Goal: Transaction & Acquisition: Purchase product/service

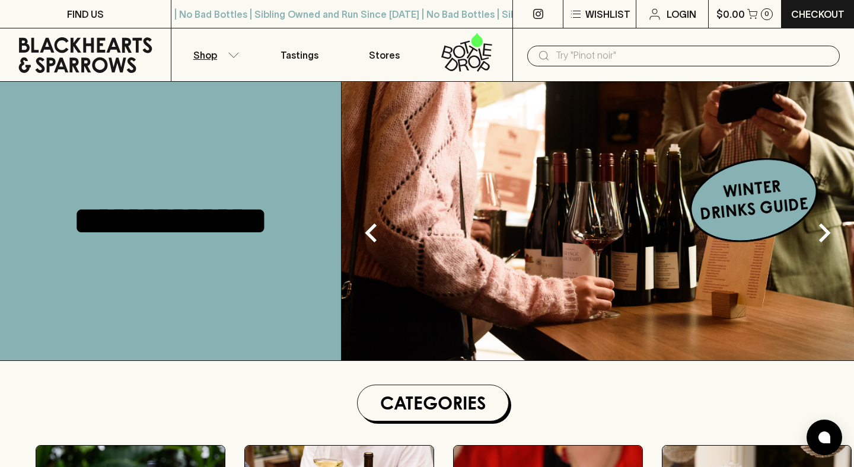
click at [215, 65] on button "Shop" at bounding box center [213, 54] width 85 height 53
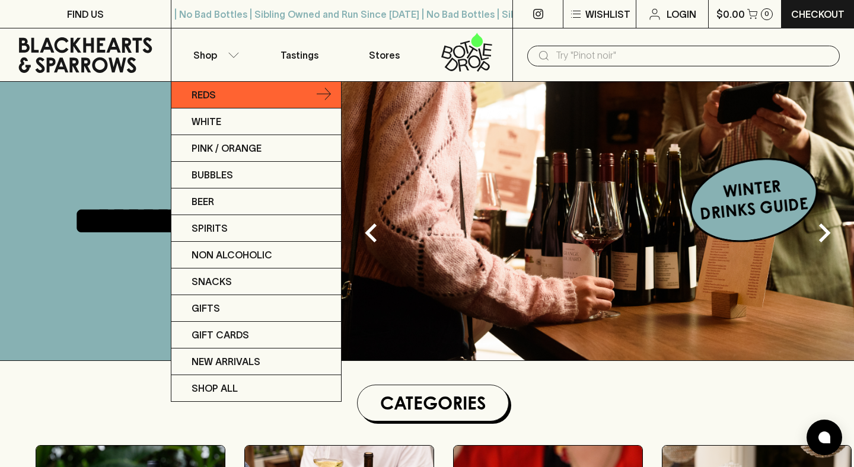
click at [214, 92] on p "Reds" at bounding box center [203, 95] width 24 height 14
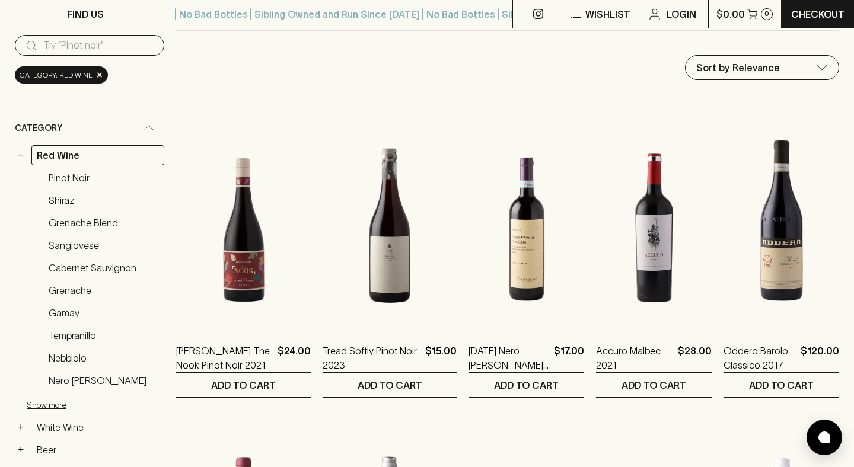
scroll to position [114, 0]
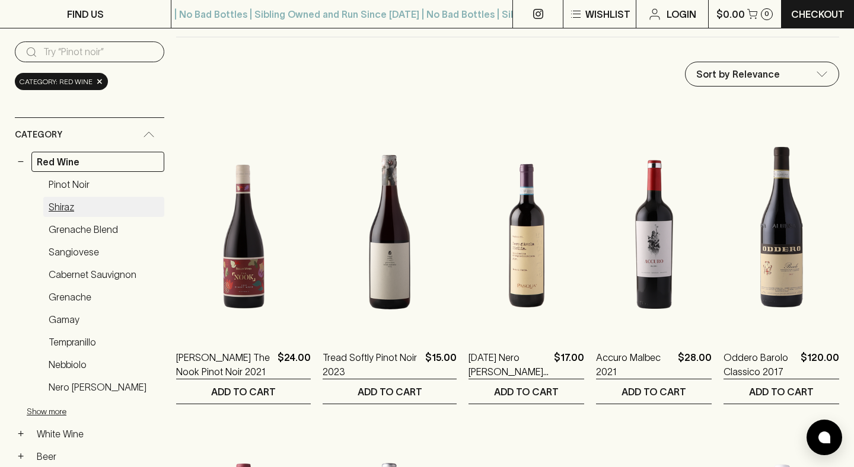
click at [62, 207] on link "Shiraz" at bounding box center [103, 207] width 121 height 20
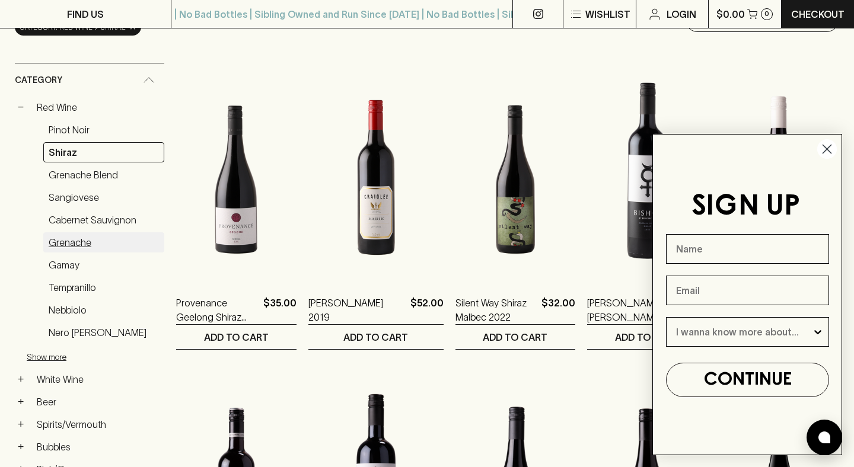
scroll to position [170, 0]
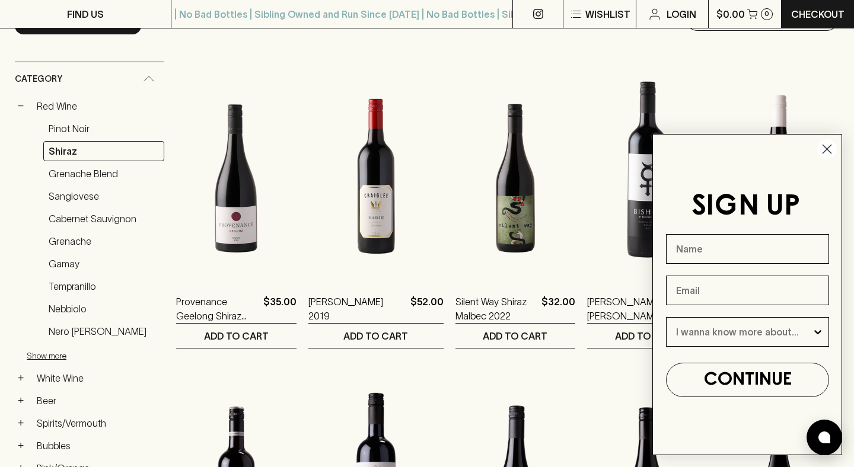
click at [822, 149] on circle "Close dialog" at bounding box center [827, 149] width 20 height 20
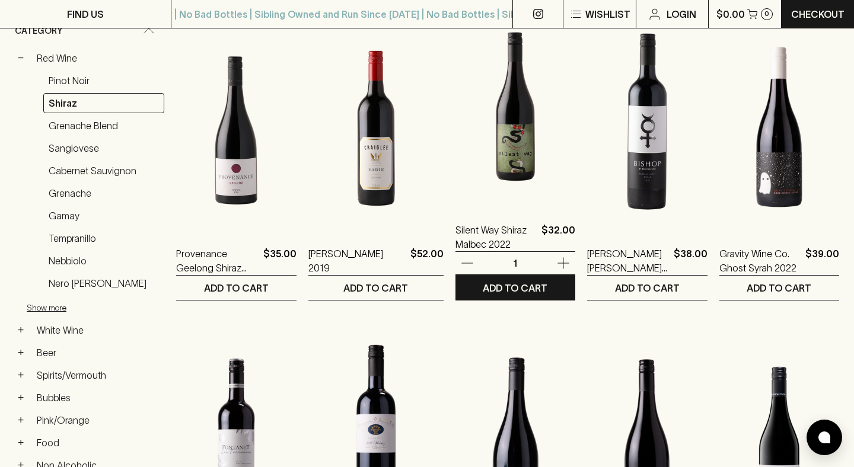
scroll to position [219, 0]
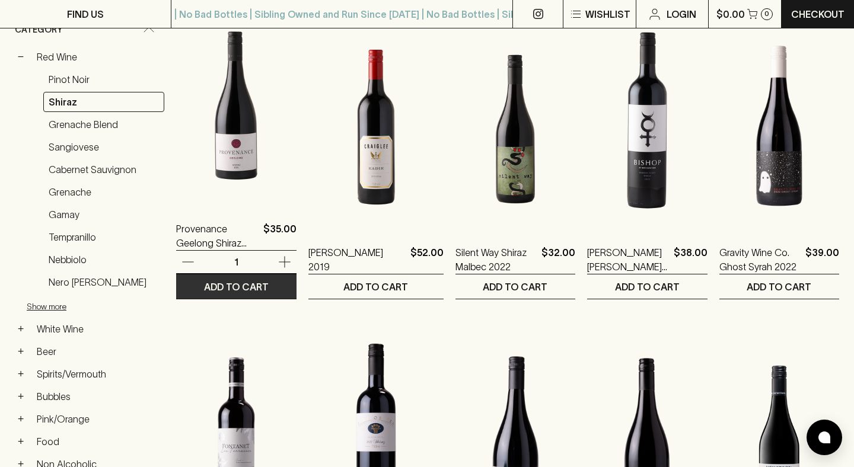
click at [260, 288] on p "ADD TO CART" at bounding box center [236, 287] width 65 height 14
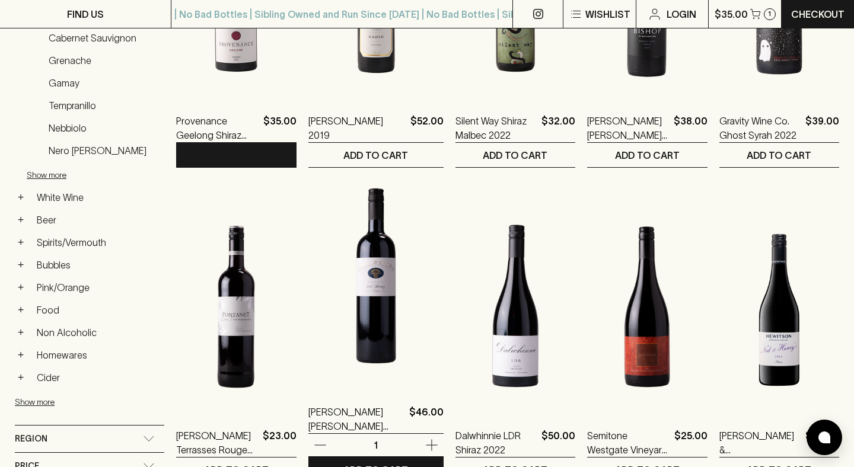
scroll to position [517, 0]
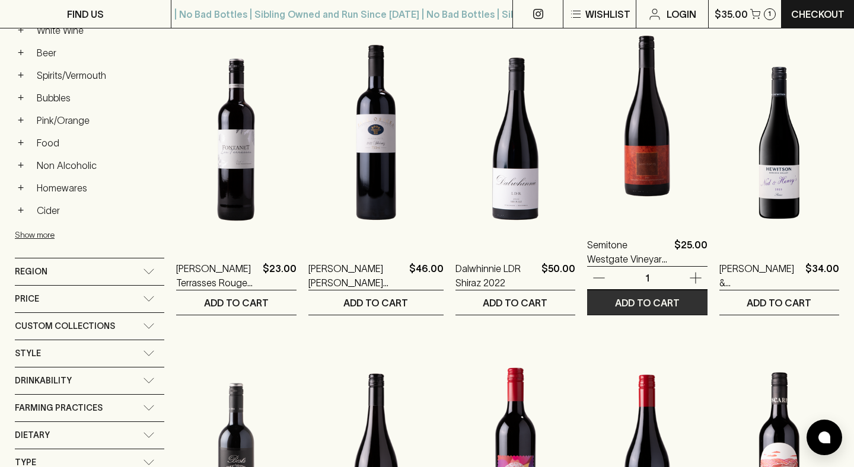
click at [673, 306] on button "ADD TO CART" at bounding box center [647, 302] width 120 height 24
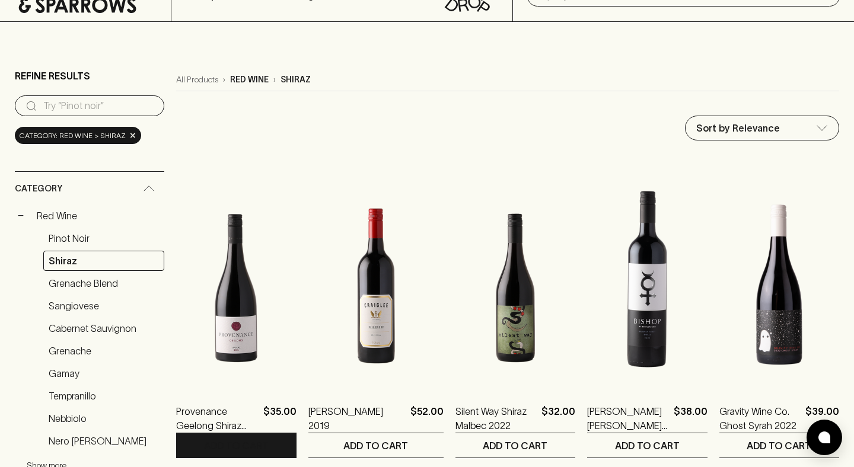
scroll to position [62, 0]
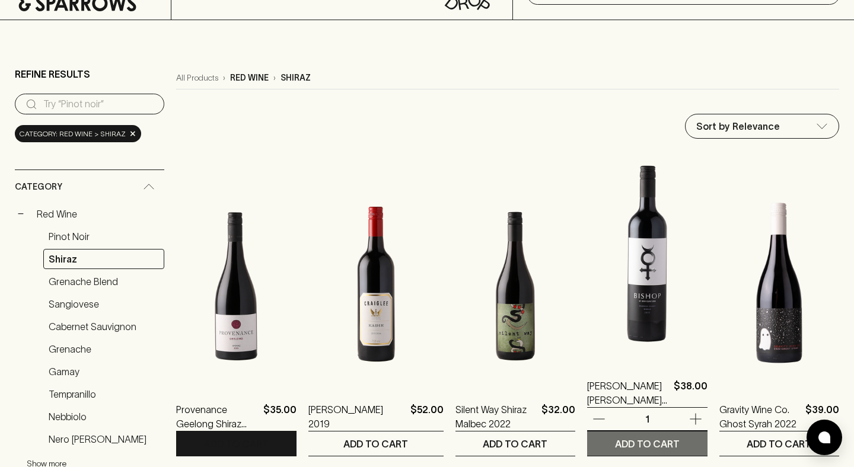
click at [654, 439] on p "ADD TO CART" at bounding box center [647, 444] width 65 height 14
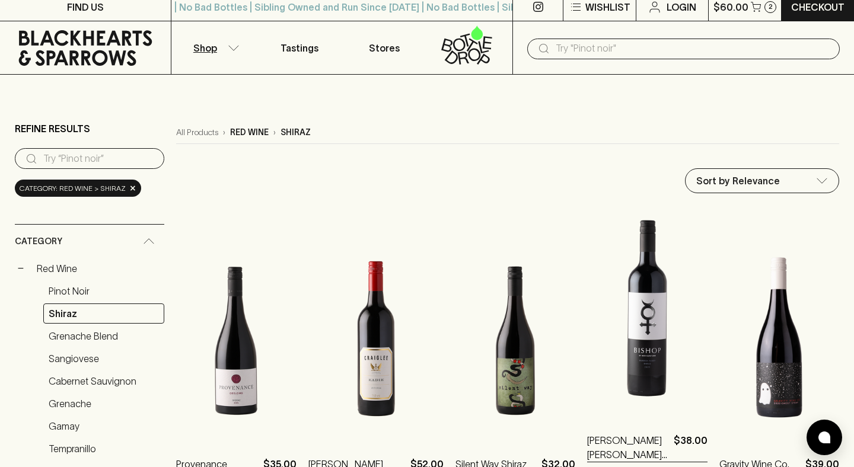
scroll to position [0, 0]
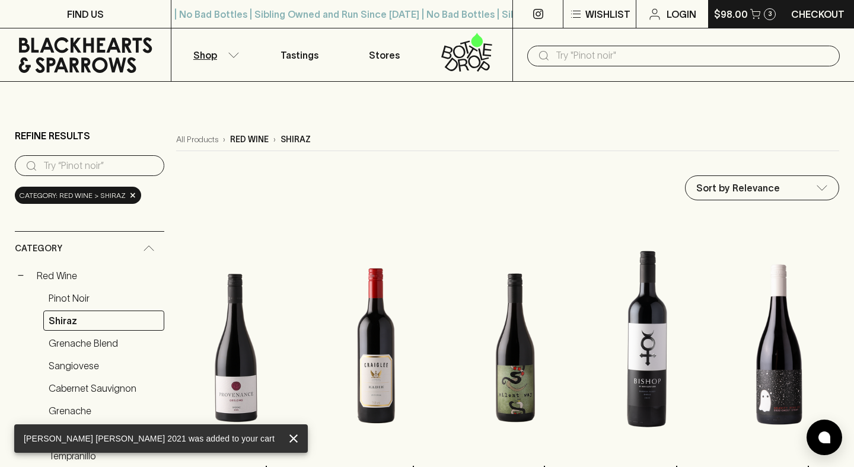
click at [739, 13] on p "$98.00" at bounding box center [731, 14] width 34 height 14
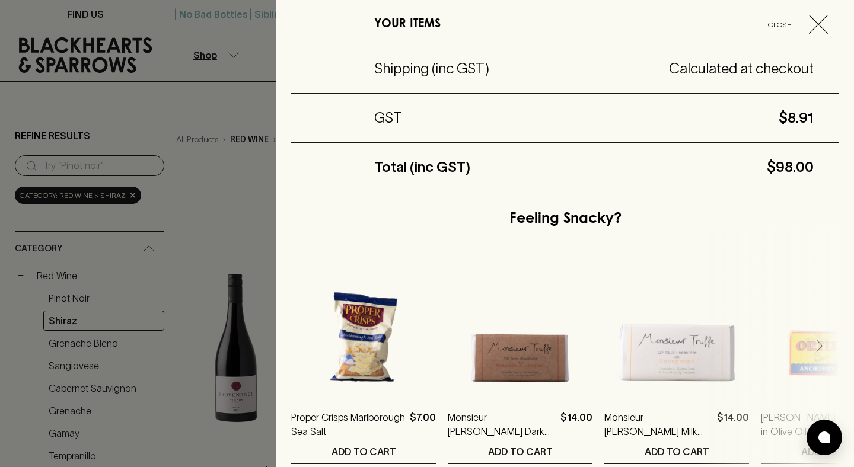
scroll to position [424, 0]
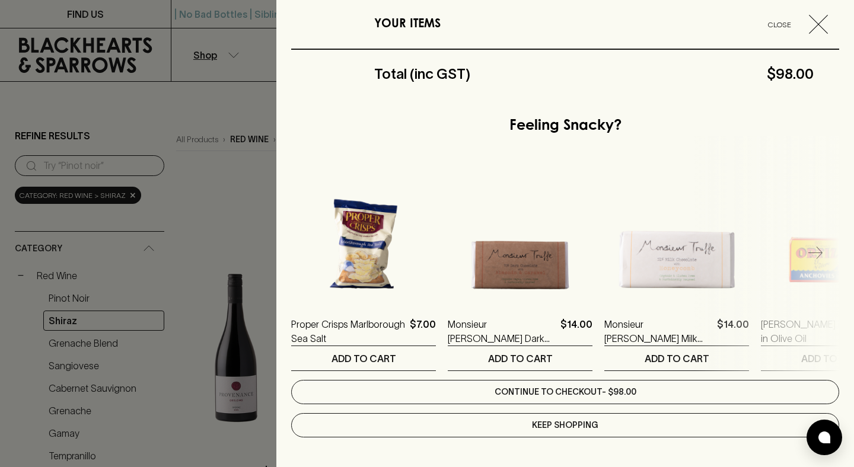
click at [602, 397] on link "Continue to checkout - $98.00" at bounding box center [565, 392] width 548 height 24
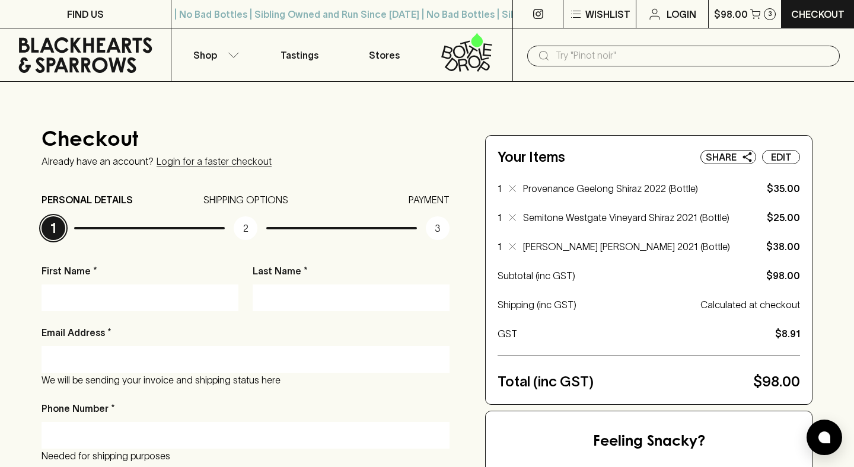
click at [138, 297] on input "First Name *" at bounding box center [139, 297] width 179 height 19
click at [164, 295] on input "First Name *" at bounding box center [139, 297] width 179 height 19
type input "Eva"
type input "[PERSON_NAME]"
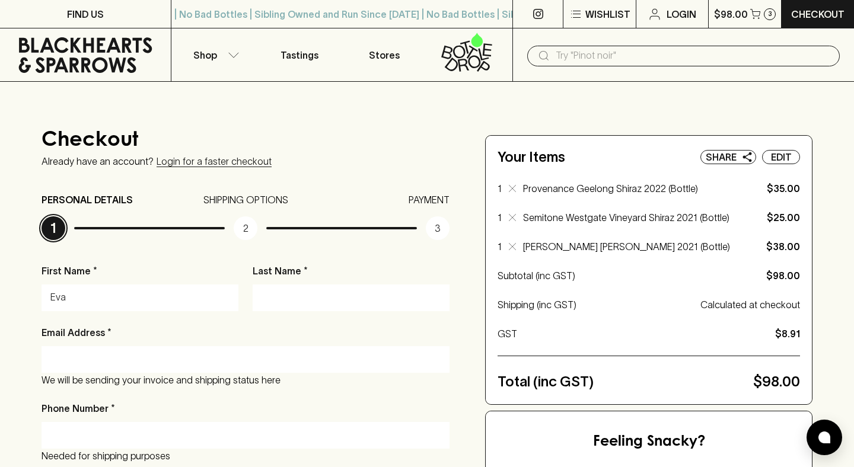
type input "[EMAIL_ADDRESS][DOMAIN_NAME]"
type input "0411314494"
type input "[STREET_ADDRESS]"
type input "St Kilda"
type input "3182"
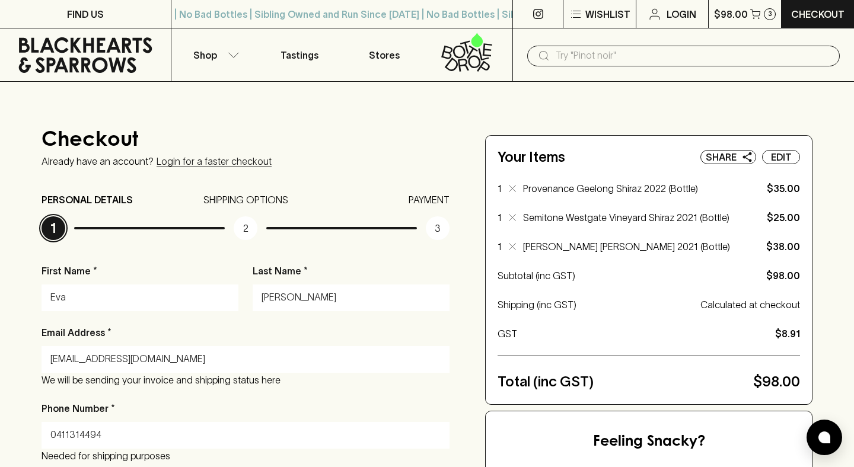
type input "Victoria"
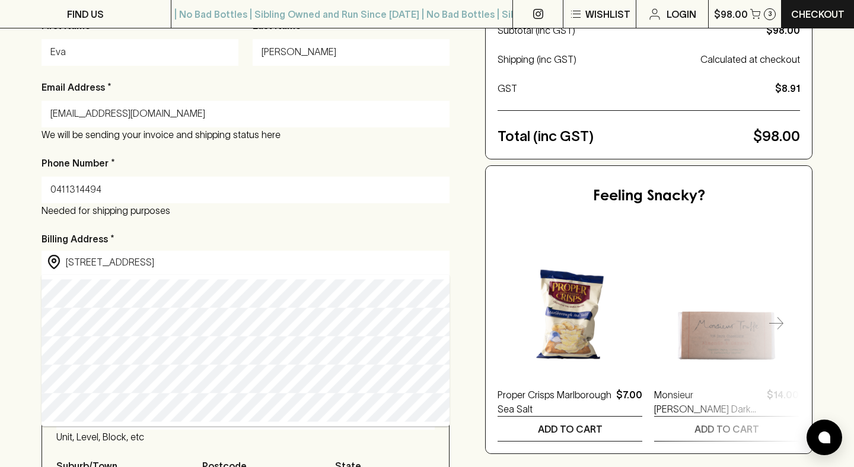
scroll to position [243, 0]
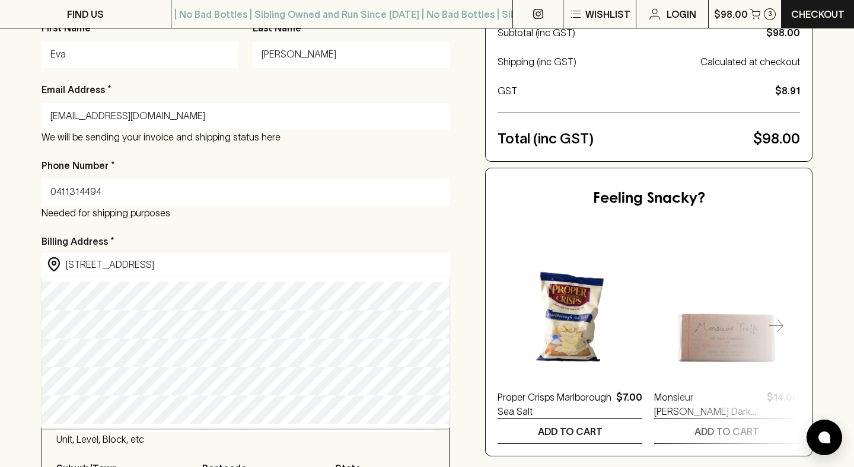
type input "[STREET_ADDRESS]"
type input "[GEOGRAPHIC_DATA]"
type input "3220"
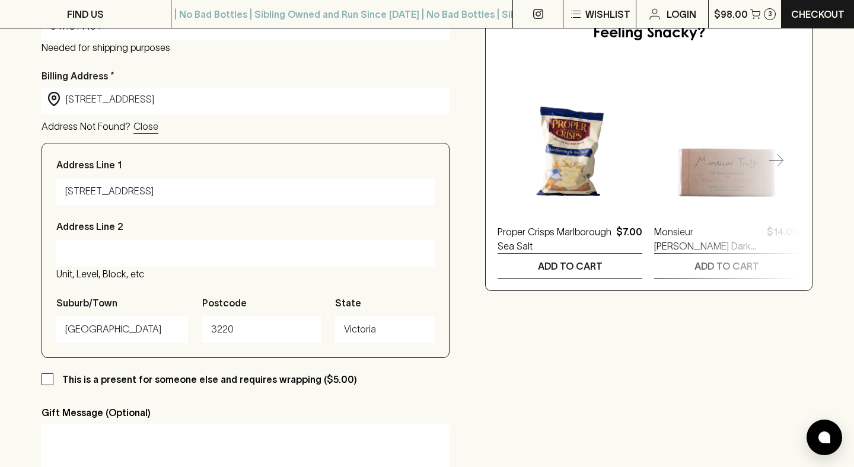
scroll to position [513, 0]
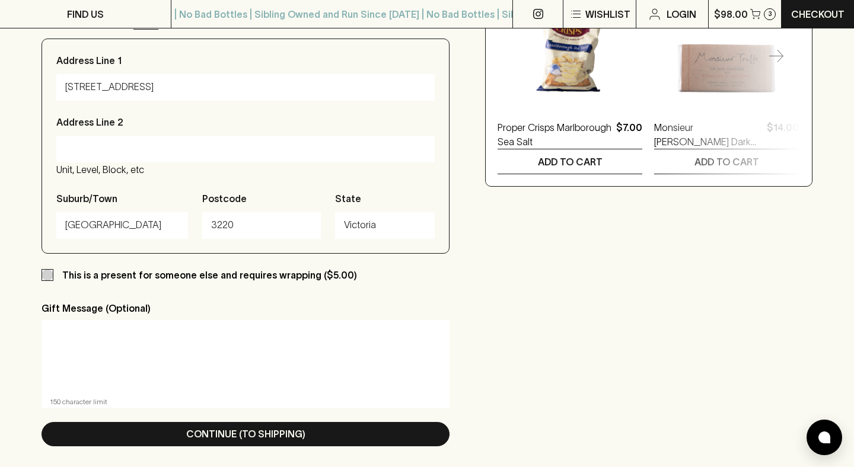
click at [51, 278] on input "This is a present for someone else and requires wrapping ($5.00)" at bounding box center [47, 275] width 12 height 12
checkbox input "true"
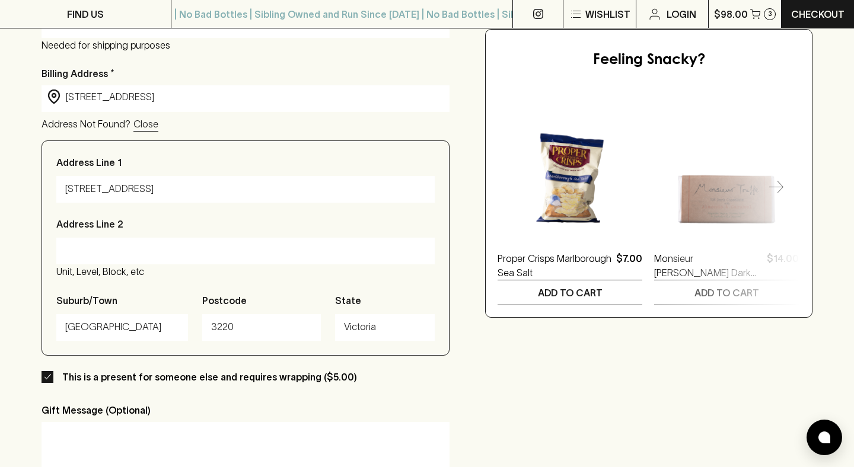
scroll to position [418, 0]
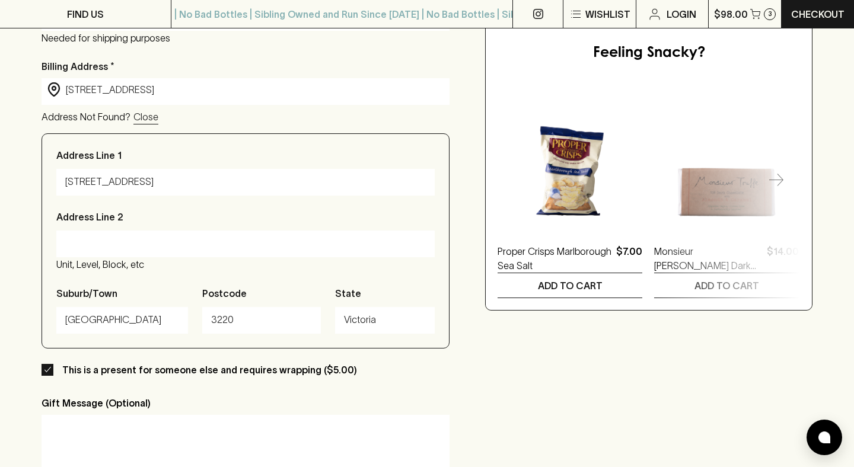
click at [154, 329] on input "[GEOGRAPHIC_DATA]" at bounding box center [122, 320] width 114 height 19
click at [131, 317] on input "[GEOGRAPHIC_DATA]" at bounding box center [122, 320] width 114 height 19
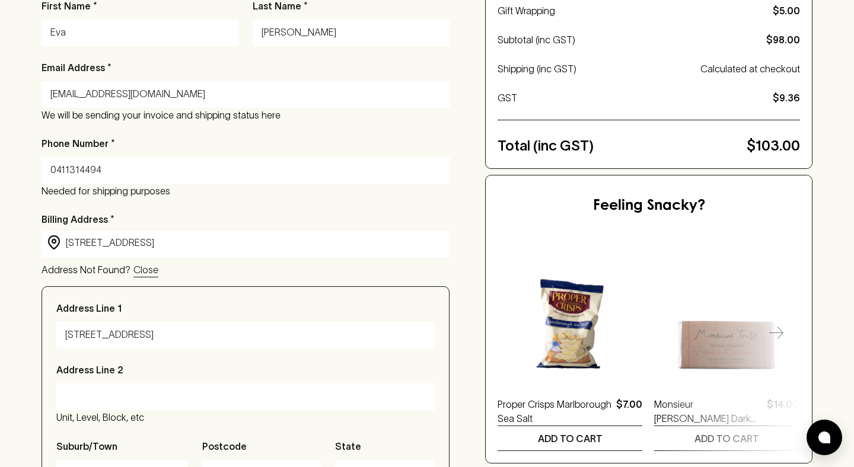
scroll to position [0, 0]
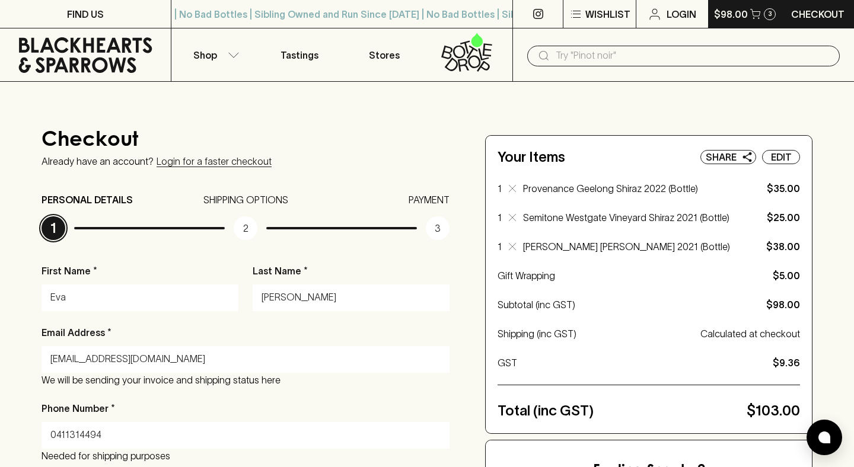
click at [772, 19] on button "$98.00 3" at bounding box center [744, 14] width 73 height 28
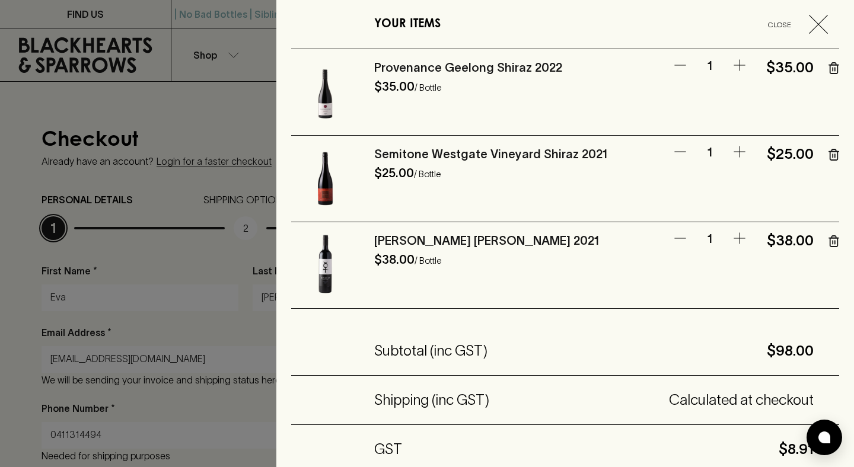
click at [828, 68] on icon "button" at bounding box center [833, 68] width 11 height 12
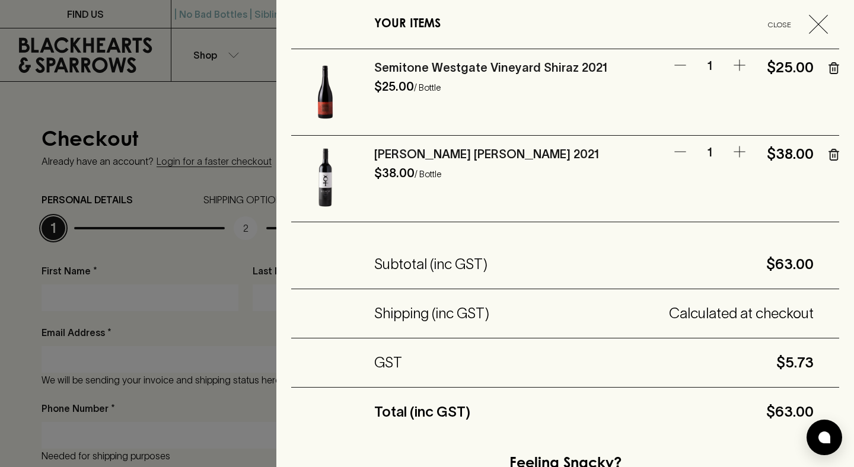
click at [835, 68] on icon "button" at bounding box center [835, 69] width 0 height 3
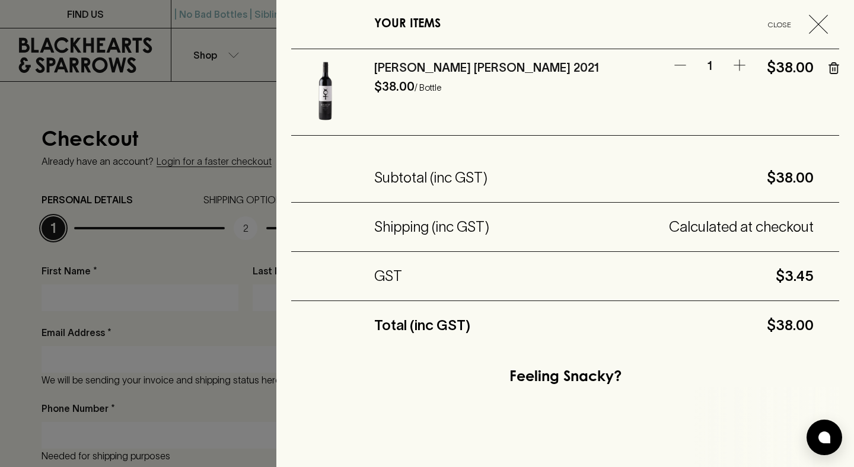
click at [835, 68] on icon "button" at bounding box center [835, 69] width 0 height 3
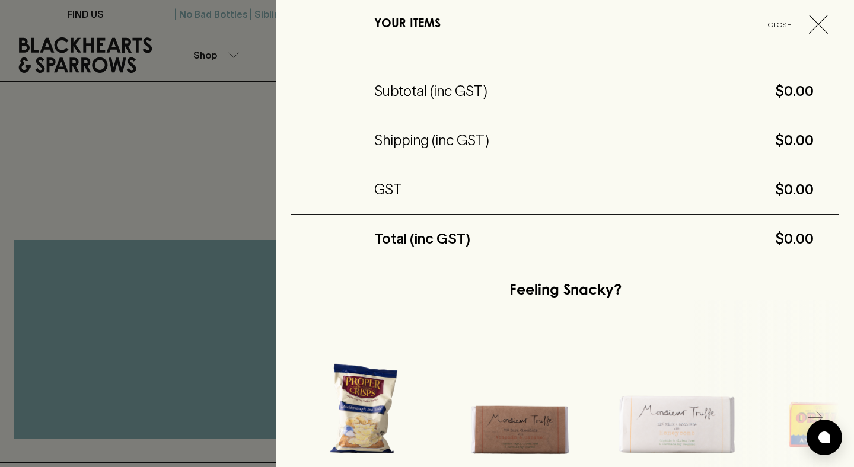
click at [79, 249] on div at bounding box center [427, 233] width 854 height 467
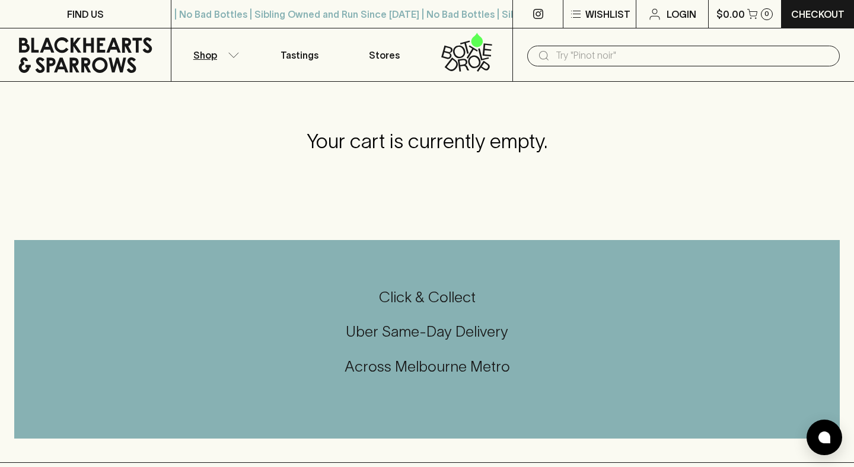
click at [209, 53] on p "Shop" at bounding box center [205, 55] width 24 height 14
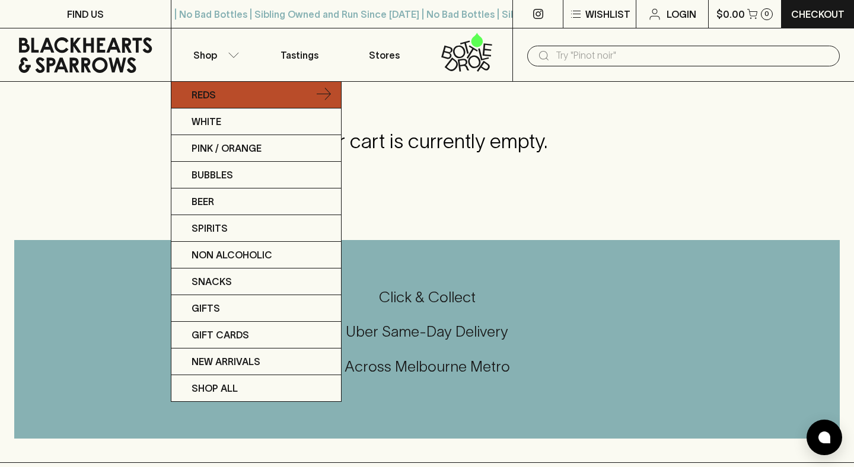
click at [226, 94] on link "Reds" at bounding box center [256, 95] width 170 height 27
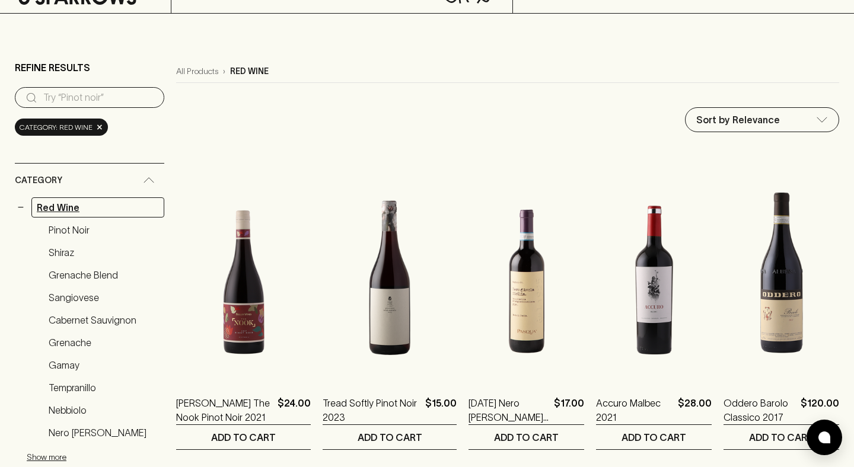
scroll to position [68, 0]
click at [65, 253] on link "Shiraz" at bounding box center [103, 253] width 121 height 20
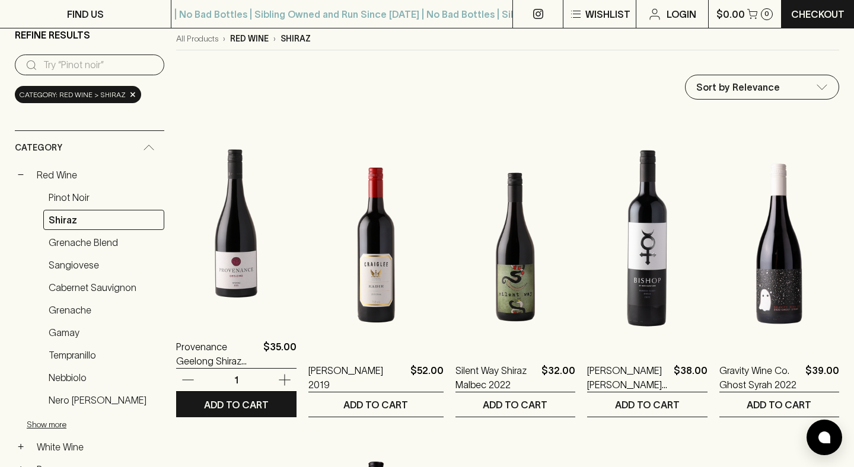
scroll to position [100, 0]
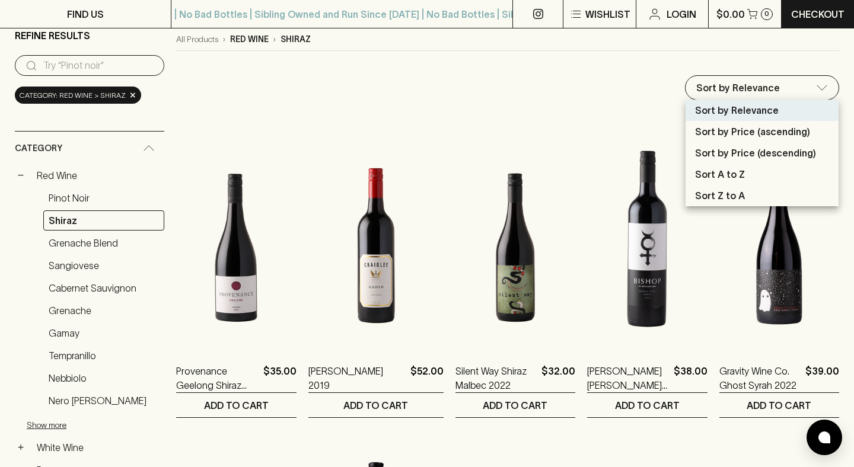
click at [774, 144] on li "Sort by Price (descending)" at bounding box center [761, 152] width 153 height 21
type input "price:desc"
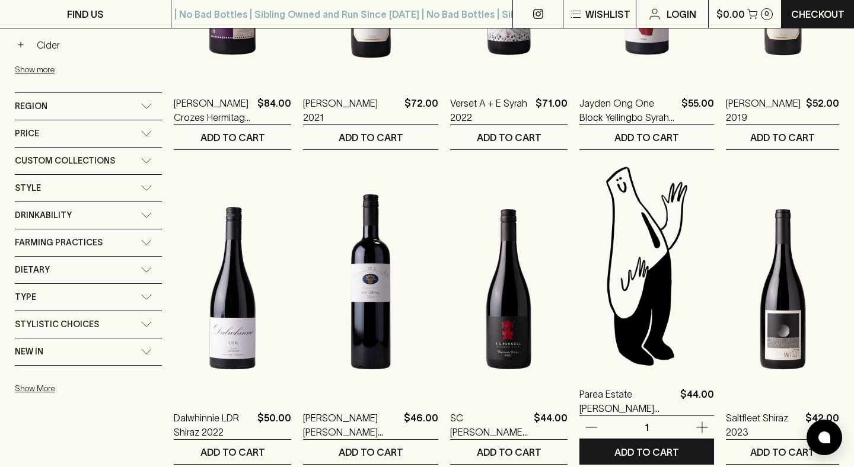
scroll to position [547, 0]
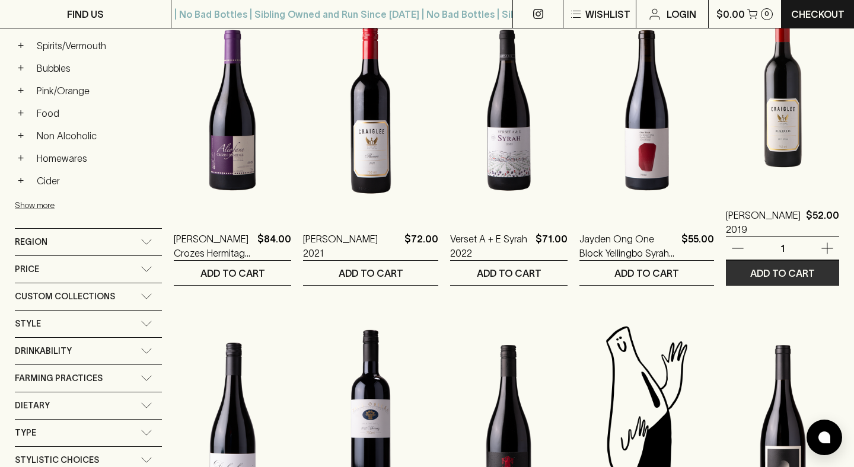
click at [797, 271] on p "ADD TO CART" at bounding box center [782, 273] width 65 height 14
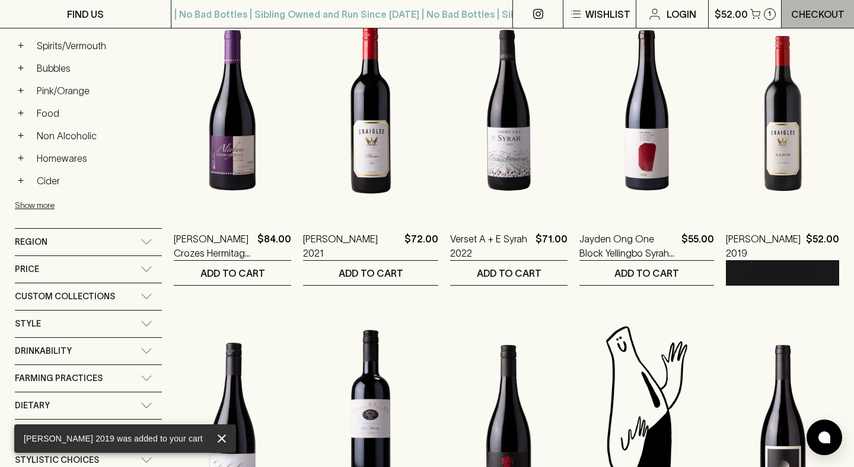
click at [828, 6] on link "Checkout" at bounding box center [817, 14] width 72 height 28
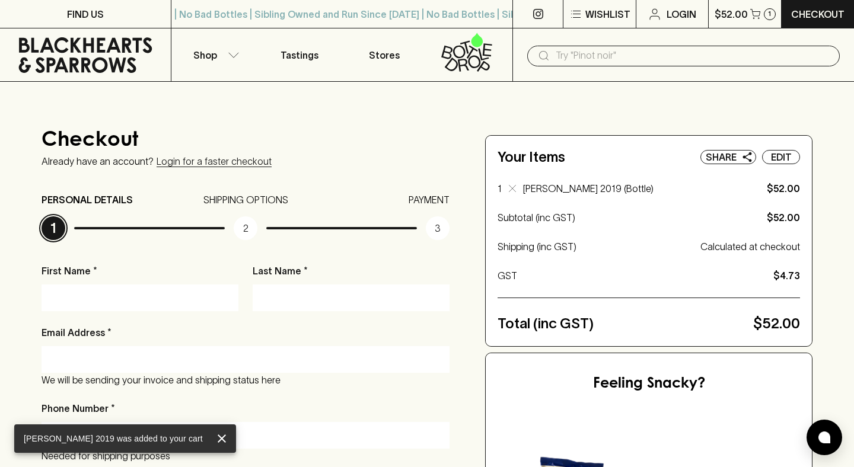
scroll to position [119, 0]
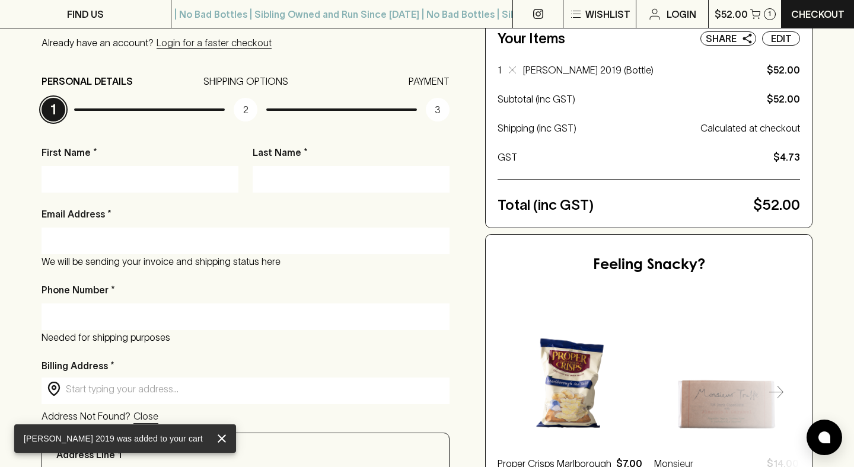
click at [113, 180] on input "First Name *" at bounding box center [139, 179] width 179 height 19
type input "Eva"
type input "[PERSON_NAME]"
type input "[EMAIL_ADDRESS][DOMAIN_NAME]"
type input "0411314494"
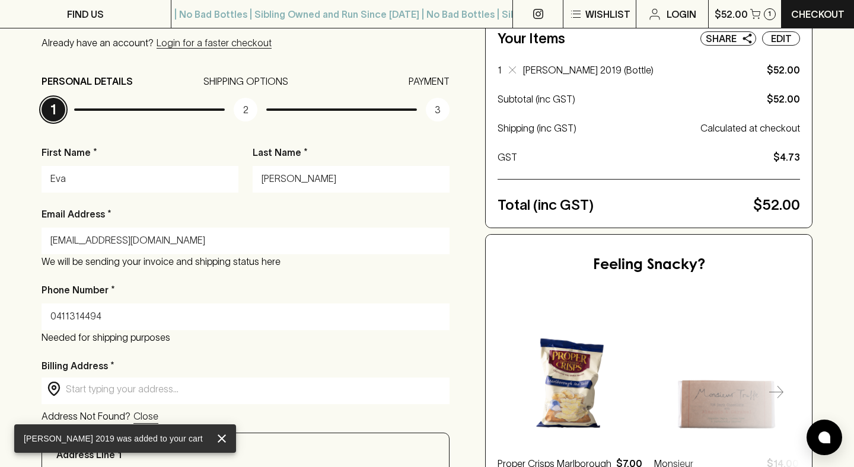
type input "[STREET_ADDRESS]"
type input "St Kilda"
type input "3182"
type input "Victoria"
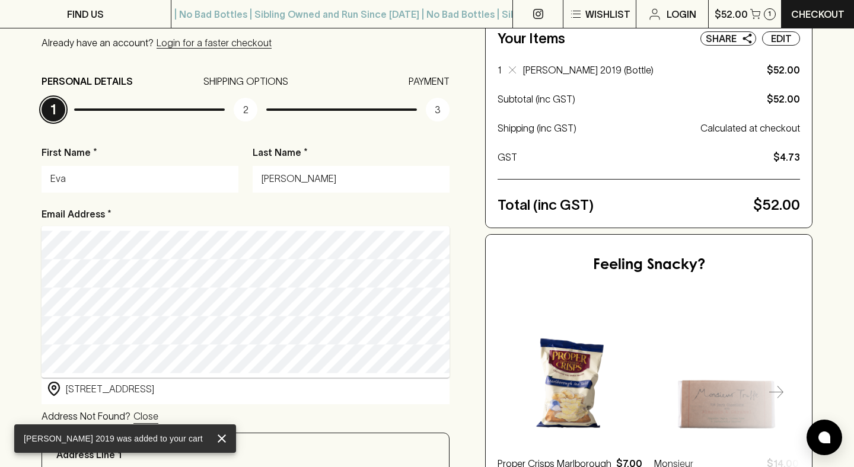
scroll to position [398, 0]
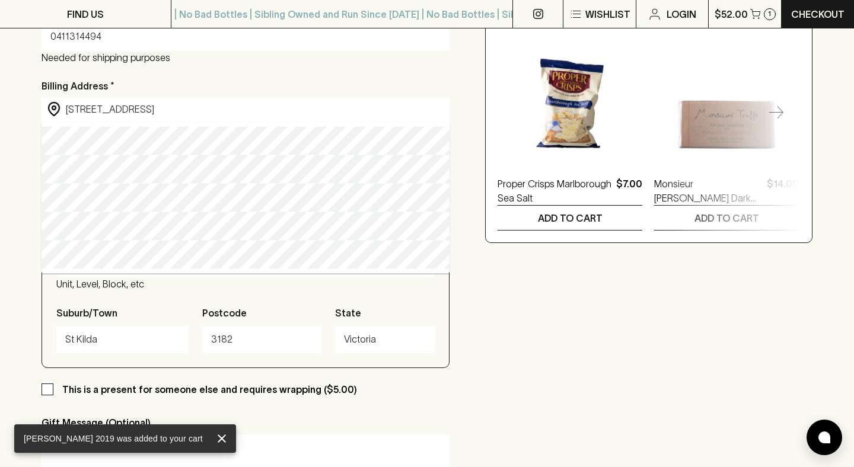
type input "[STREET_ADDRESS]"
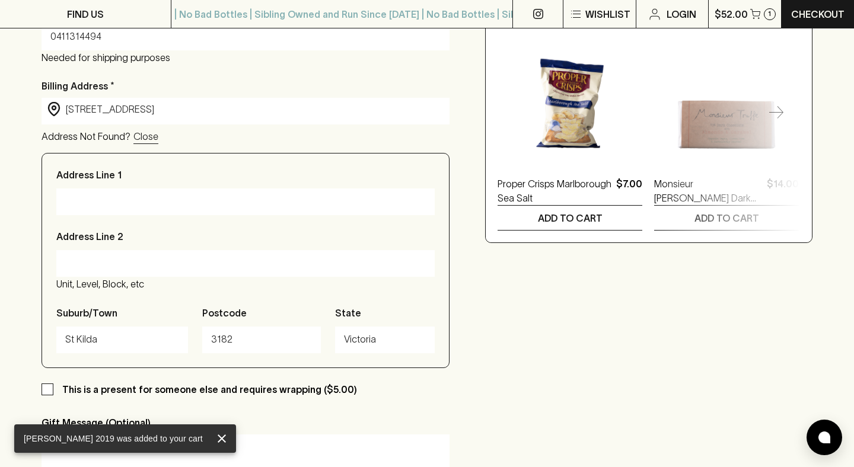
type input "[STREET_ADDRESS]"
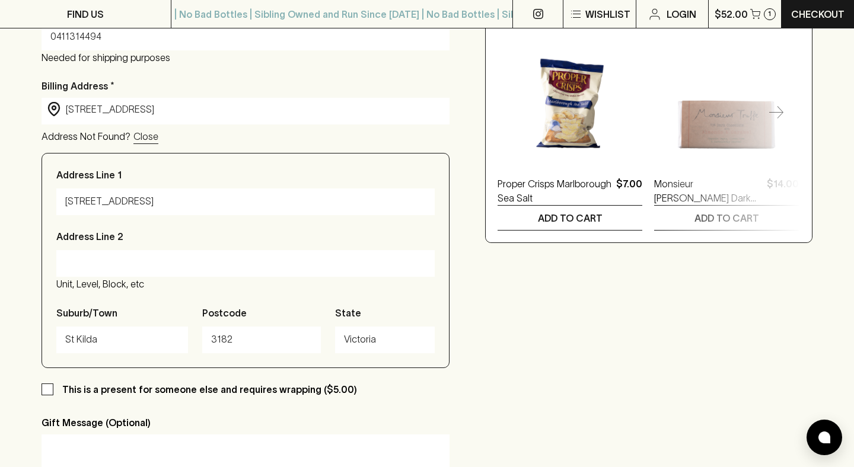
click at [152, 108] on input "[STREET_ADDRESS]" at bounding box center [255, 110] width 378 height 14
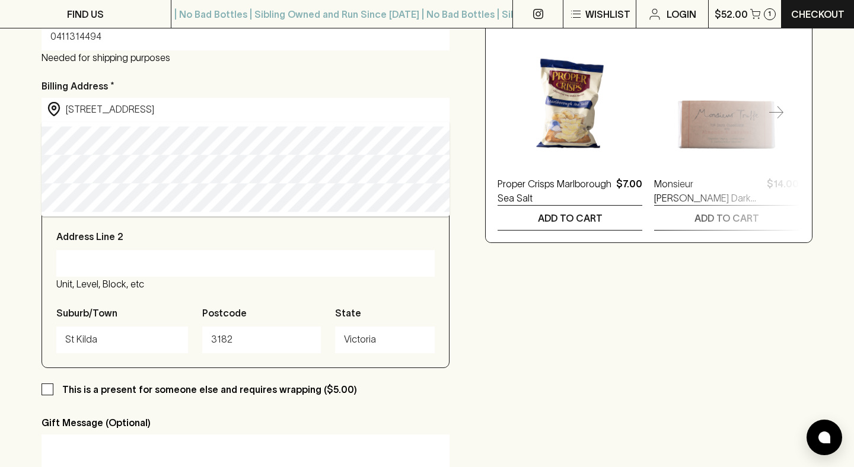
click at [152, 108] on input "[STREET_ADDRESS]" at bounding box center [255, 110] width 378 height 14
type input "[STREET_ADDRESS]"
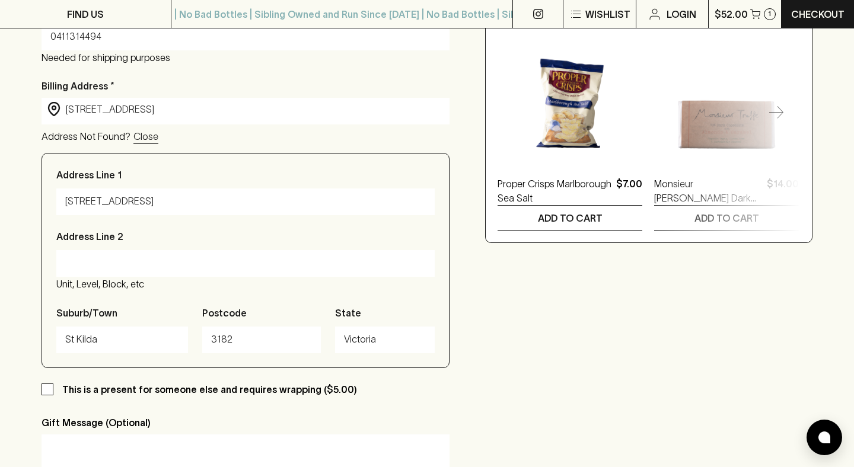
type input "[STREET_ADDRESS]"
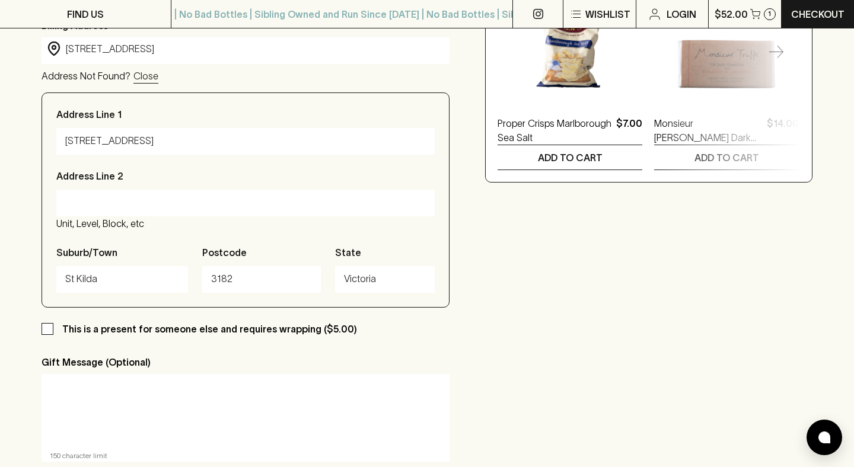
scroll to position [525, 0]
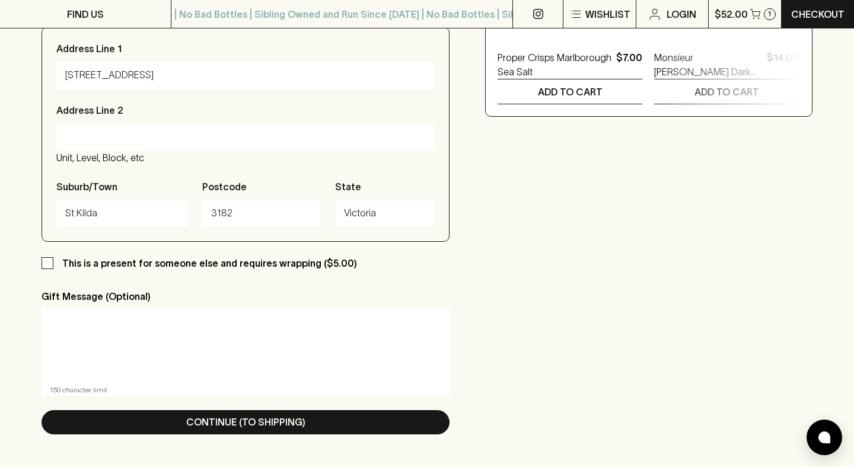
type input "[STREET_ADDRESS]"
click at [49, 267] on input "This is a present for someone else and requires wrapping ($5.00)" at bounding box center [47, 263] width 12 height 12
checkbox input "true"
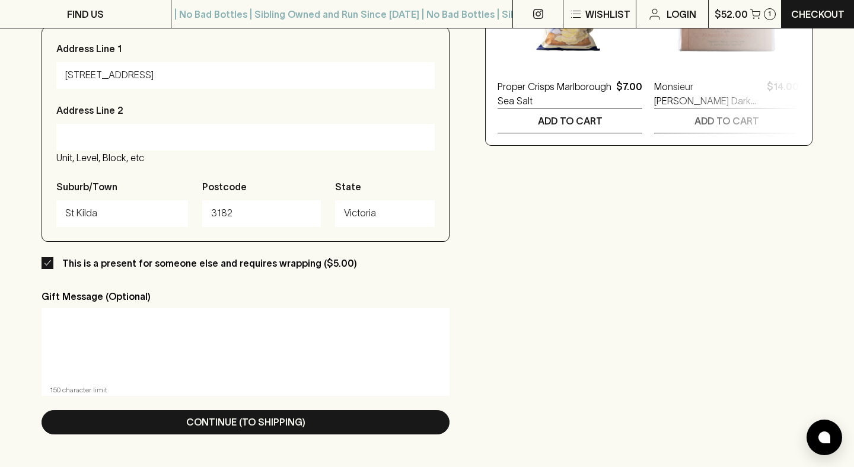
click at [200, 340] on textarea at bounding box center [245, 345] width 391 height 55
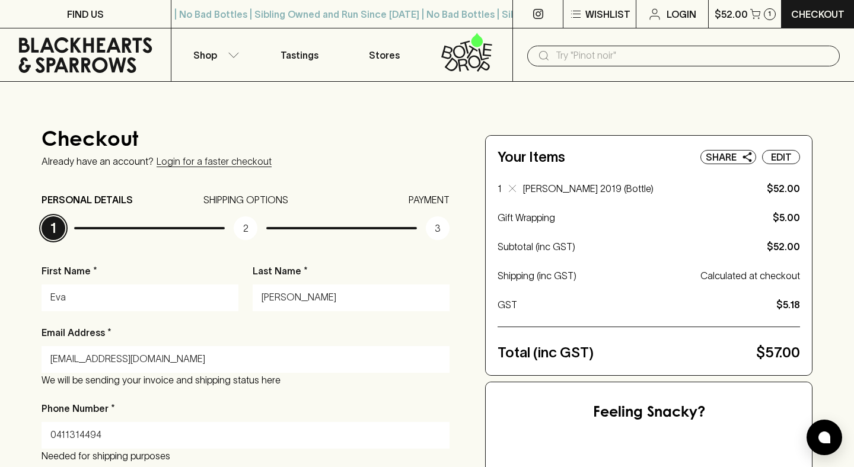
scroll to position [535, 0]
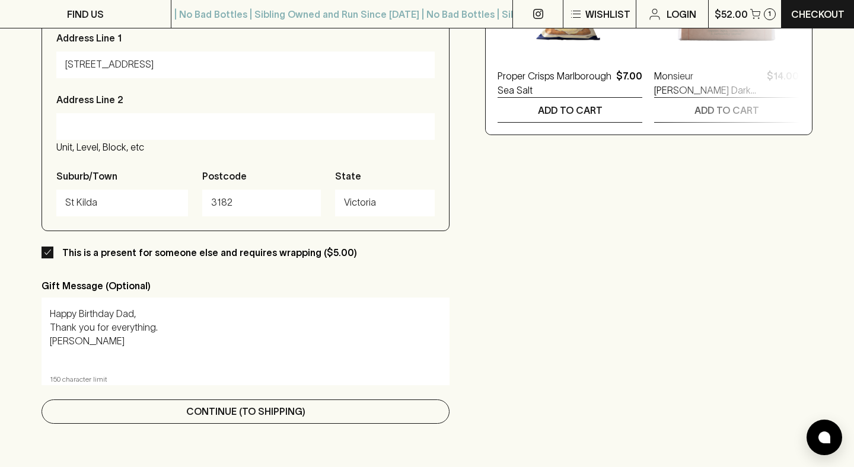
type textarea "Happy Birthday Dad, Thank you for everything. [PERSON_NAME]"
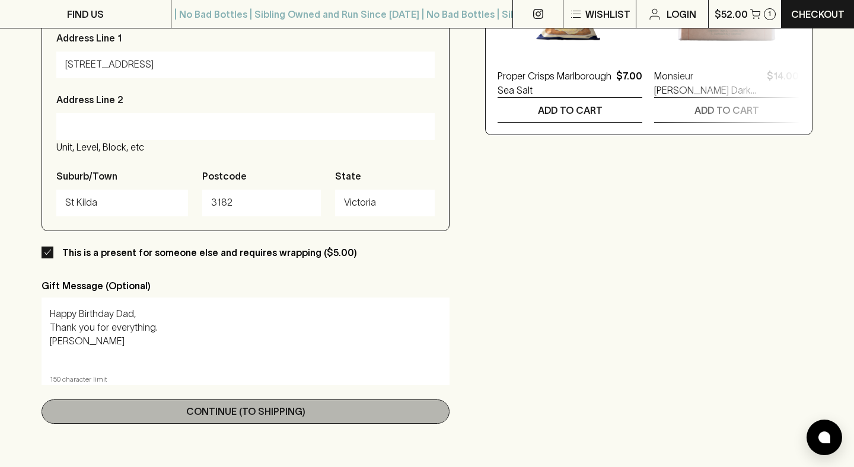
click at [279, 416] on p "Continue (To Shipping)" at bounding box center [245, 411] width 119 height 14
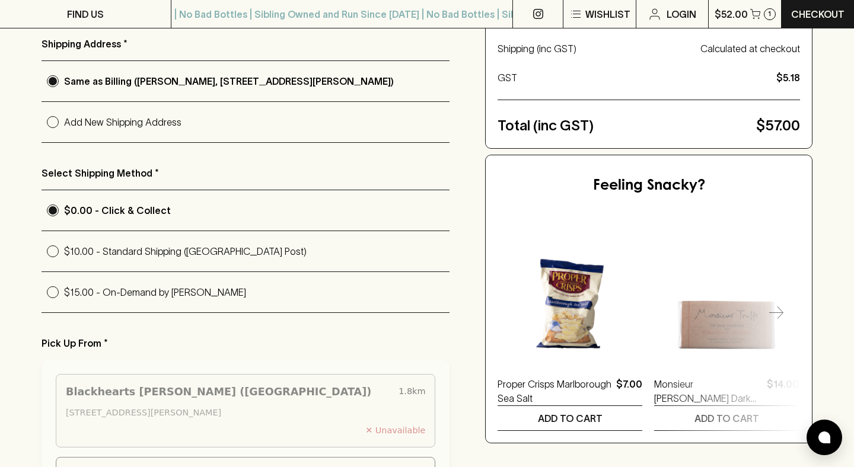
scroll to position [184, 0]
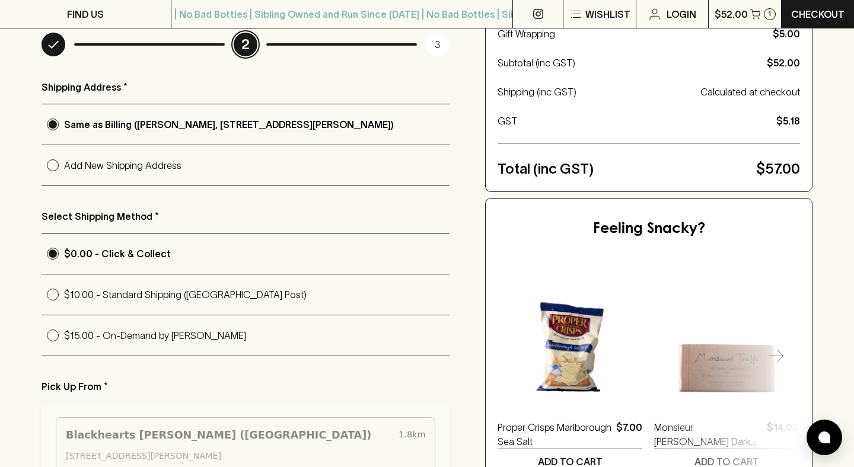
click at [197, 307] on label "$10.00 - Standard Shipping ([GEOGRAPHIC_DATA] Post)" at bounding box center [245, 294] width 408 height 41
click at [64, 306] on input "$10.00 - Standard Shipping ([GEOGRAPHIC_DATA] Post)" at bounding box center [52, 294] width 23 height 23
radio input "true"
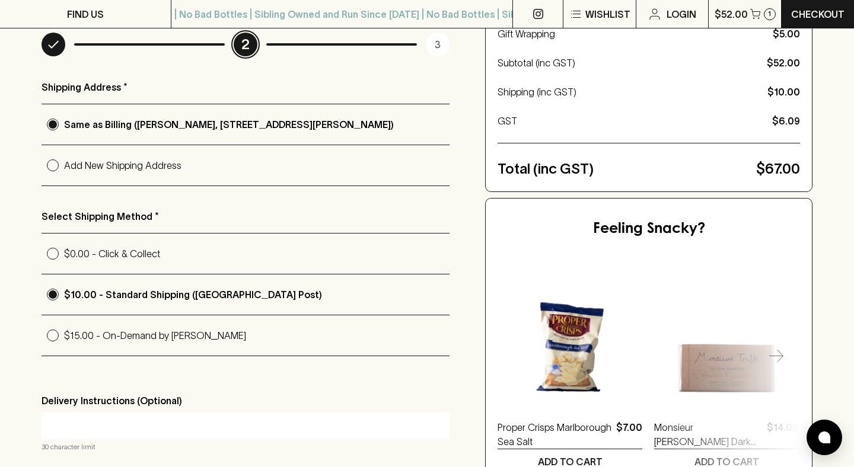
scroll to position [361, 0]
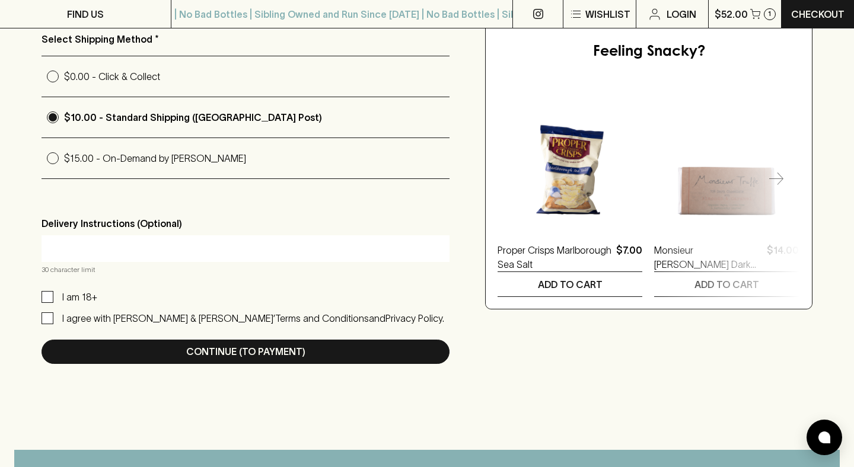
click at [191, 156] on p "$15.00 - On-Demand by [PERSON_NAME]" at bounding box center [256, 158] width 385 height 14
click at [64, 156] on input "$15.00 - On-Demand by [PERSON_NAME]" at bounding box center [52, 158] width 23 height 23
radio input "true"
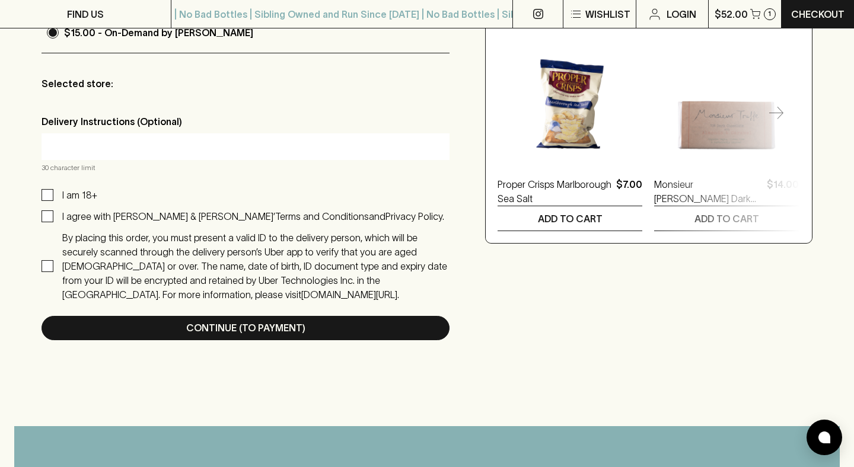
scroll to position [484, 0]
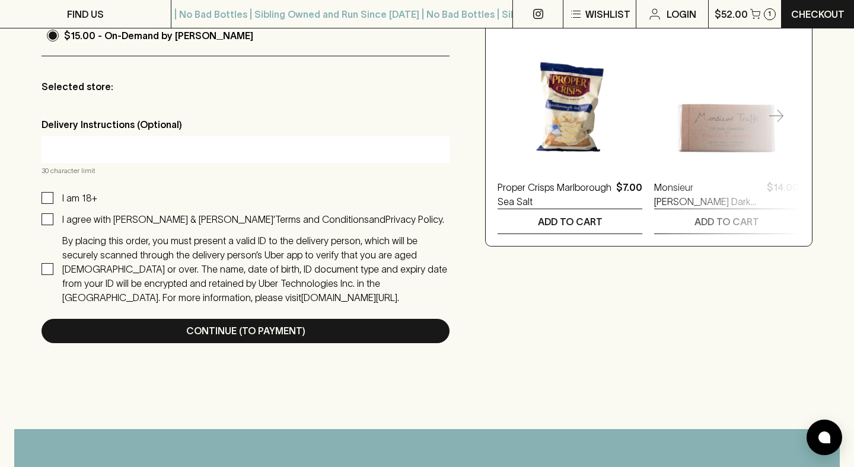
click at [45, 194] on input "I am 18+" at bounding box center [47, 198] width 12 height 12
checkbox input "true"
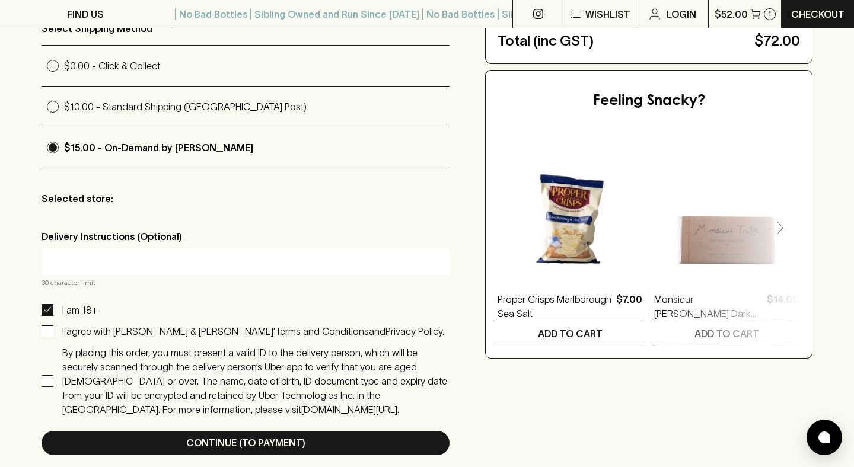
scroll to position [388, 0]
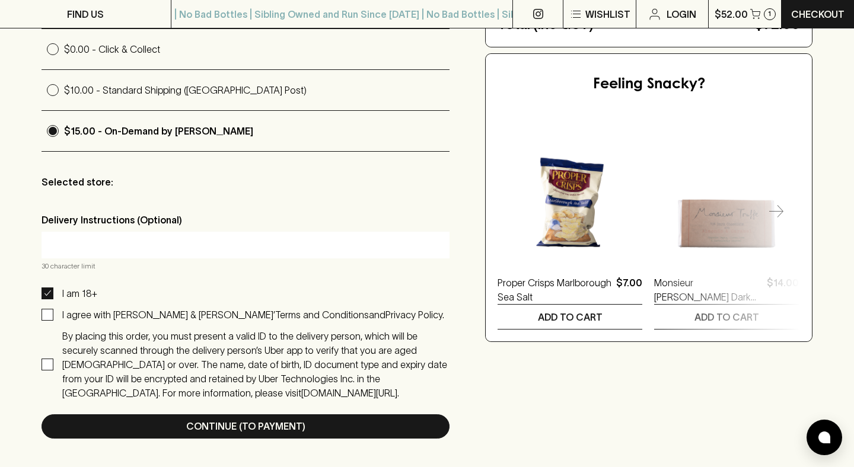
click at [49, 314] on input "I agree with [PERSON_NAME] & [PERSON_NAME]’ Terms and Conditions and Privacy Po…" at bounding box center [47, 315] width 12 height 12
checkbox input "true"
click at [47, 360] on input "By placing this order, you must present a valid ID to the delivery person, whic…" at bounding box center [47, 365] width 12 height 12
checkbox input "true"
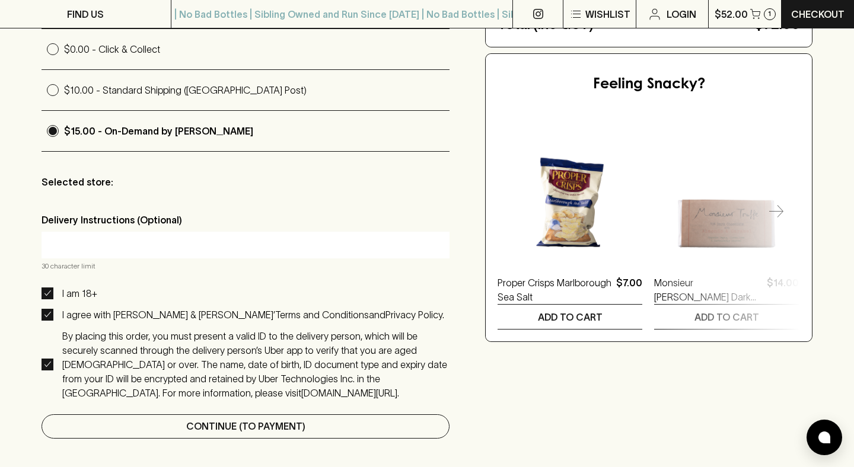
click at [202, 421] on button "Continue (To Payment)" at bounding box center [245, 426] width 408 height 24
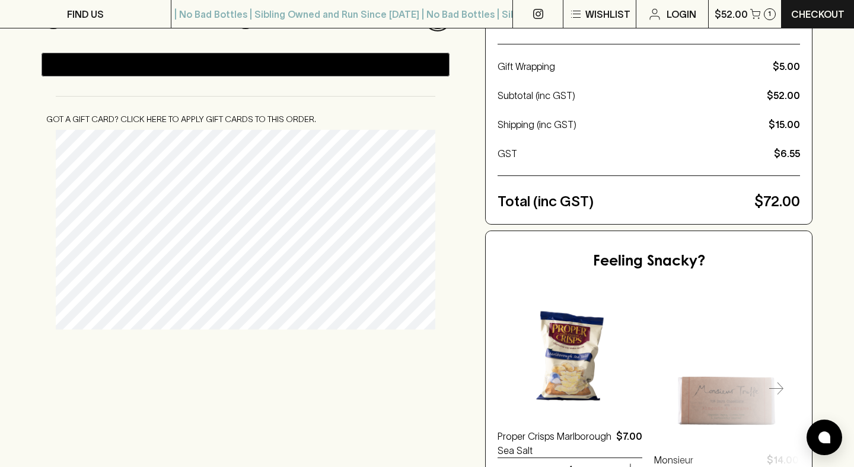
scroll to position [91, 0]
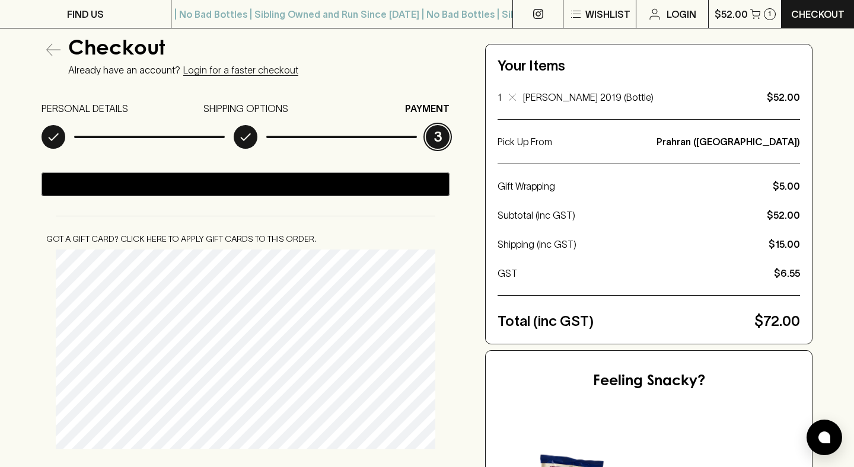
click at [247, 108] on p "SHIPPING OPTIONS" at bounding box center [245, 108] width 85 height 14
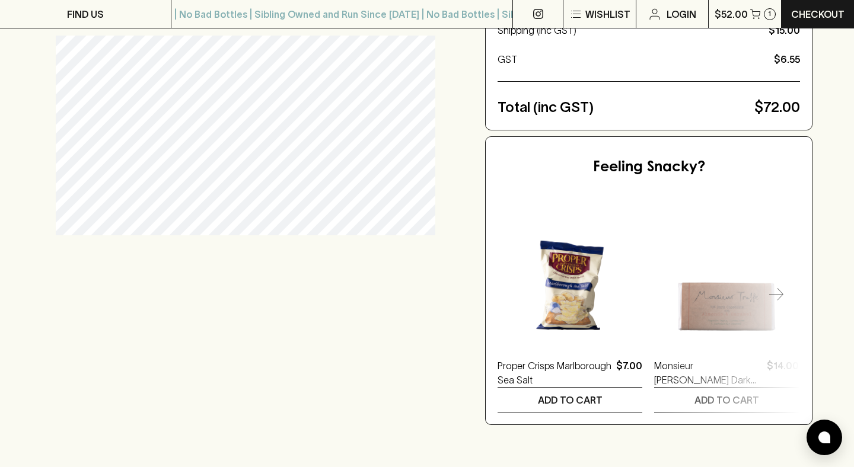
scroll to position [75, 0]
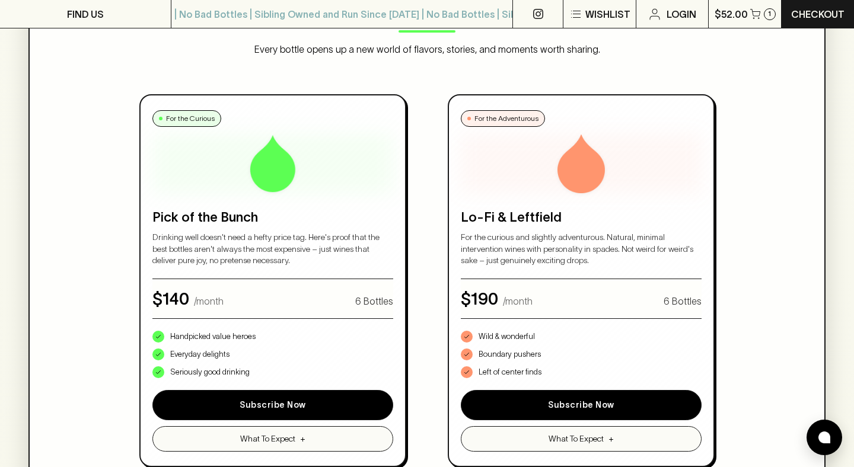
scroll to position [1041, 0]
